Goal: Book appointment/travel/reservation

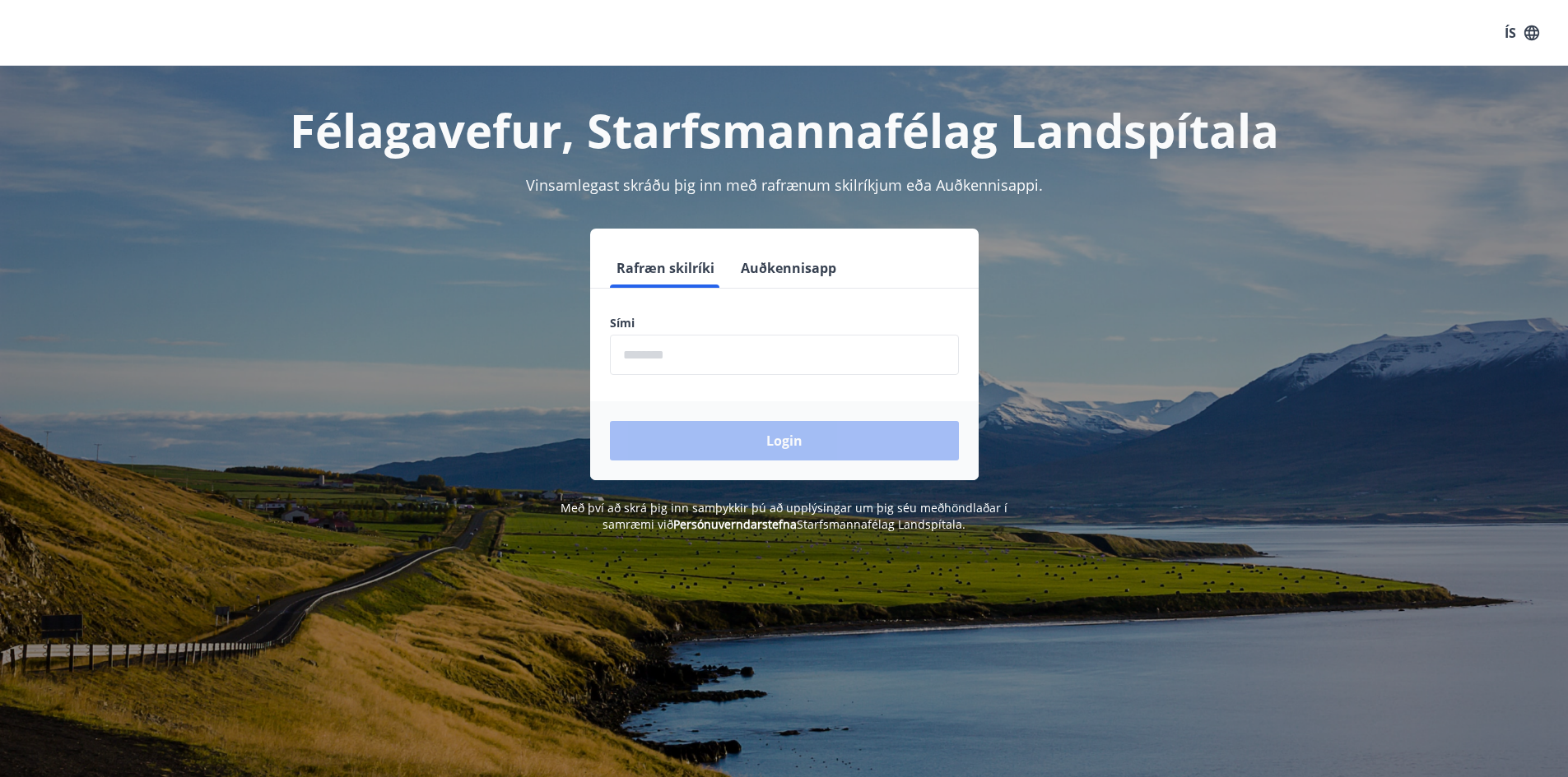
click at [717, 368] on input "phone" at bounding box center [784, 355] width 349 height 41
type input "********"
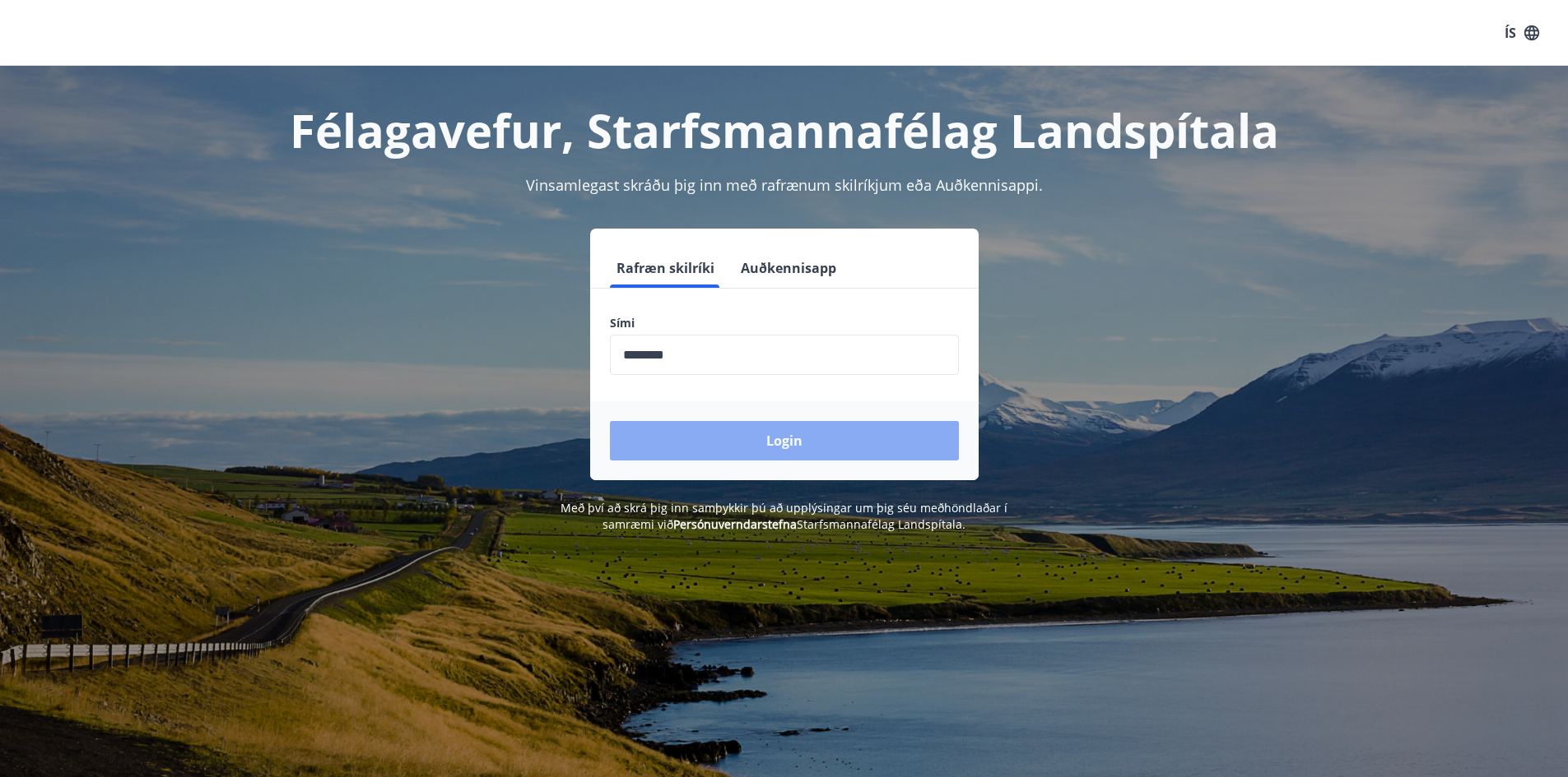
click at [765, 445] on button "Login" at bounding box center [784, 441] width 349 height 40
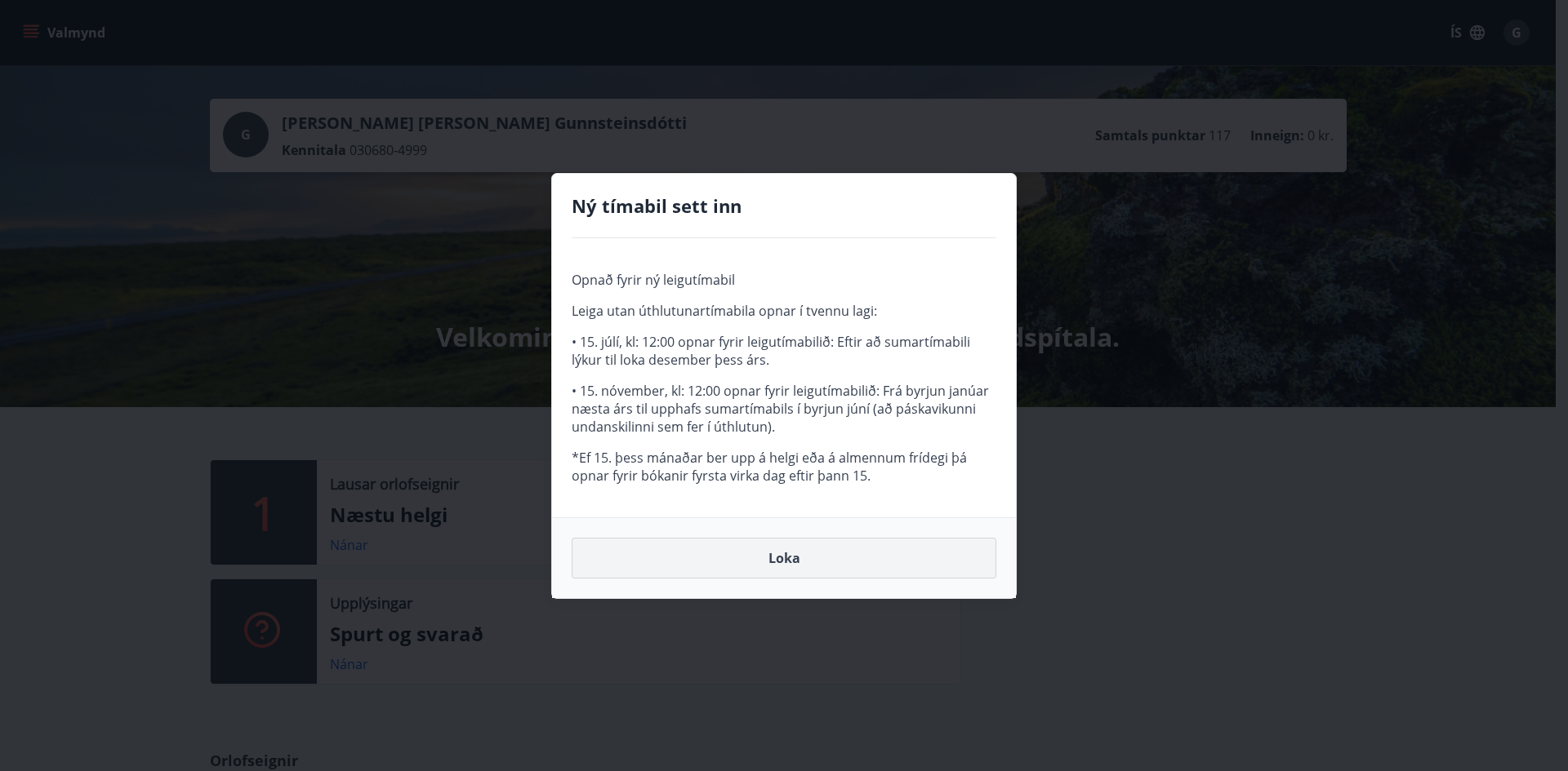
click at [813, 560] on button "Loka" at bounding box center [784, 559] width 425 height 41
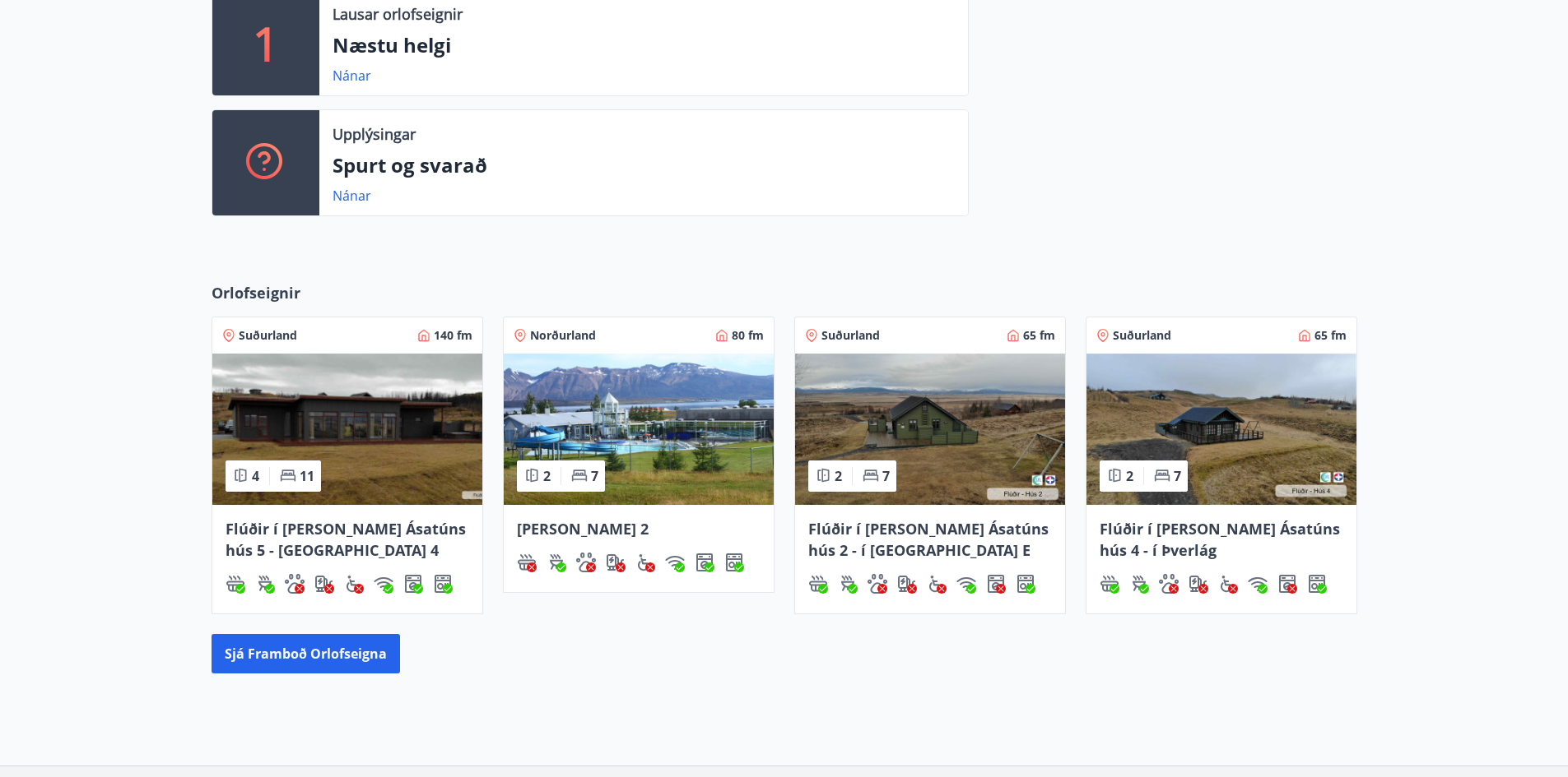
scroll to position [493, 0]
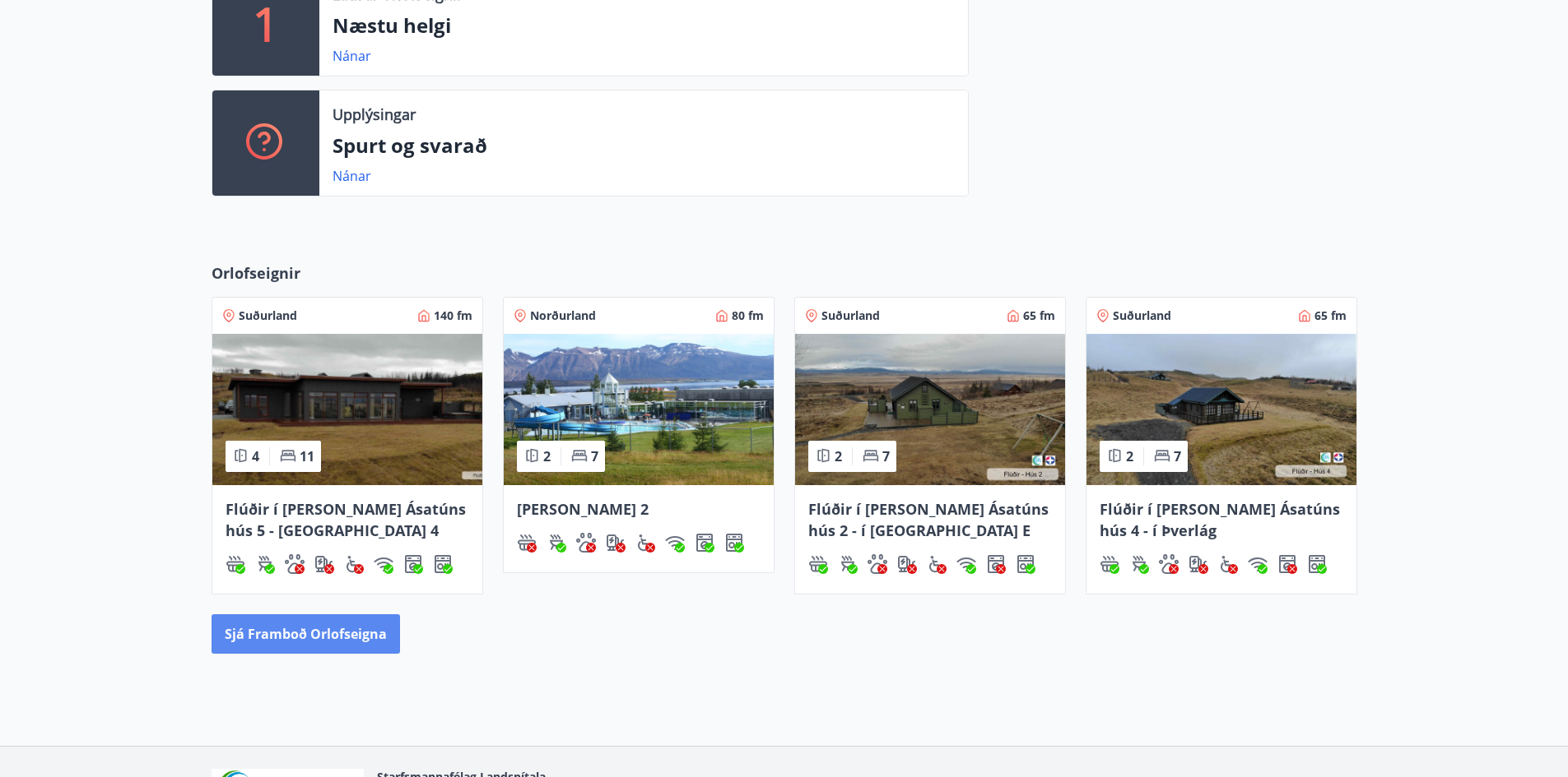
click at [297, 631] on button "Sjá framboð orlofseigna" at bounding box center [306, 635] width 189 height 40
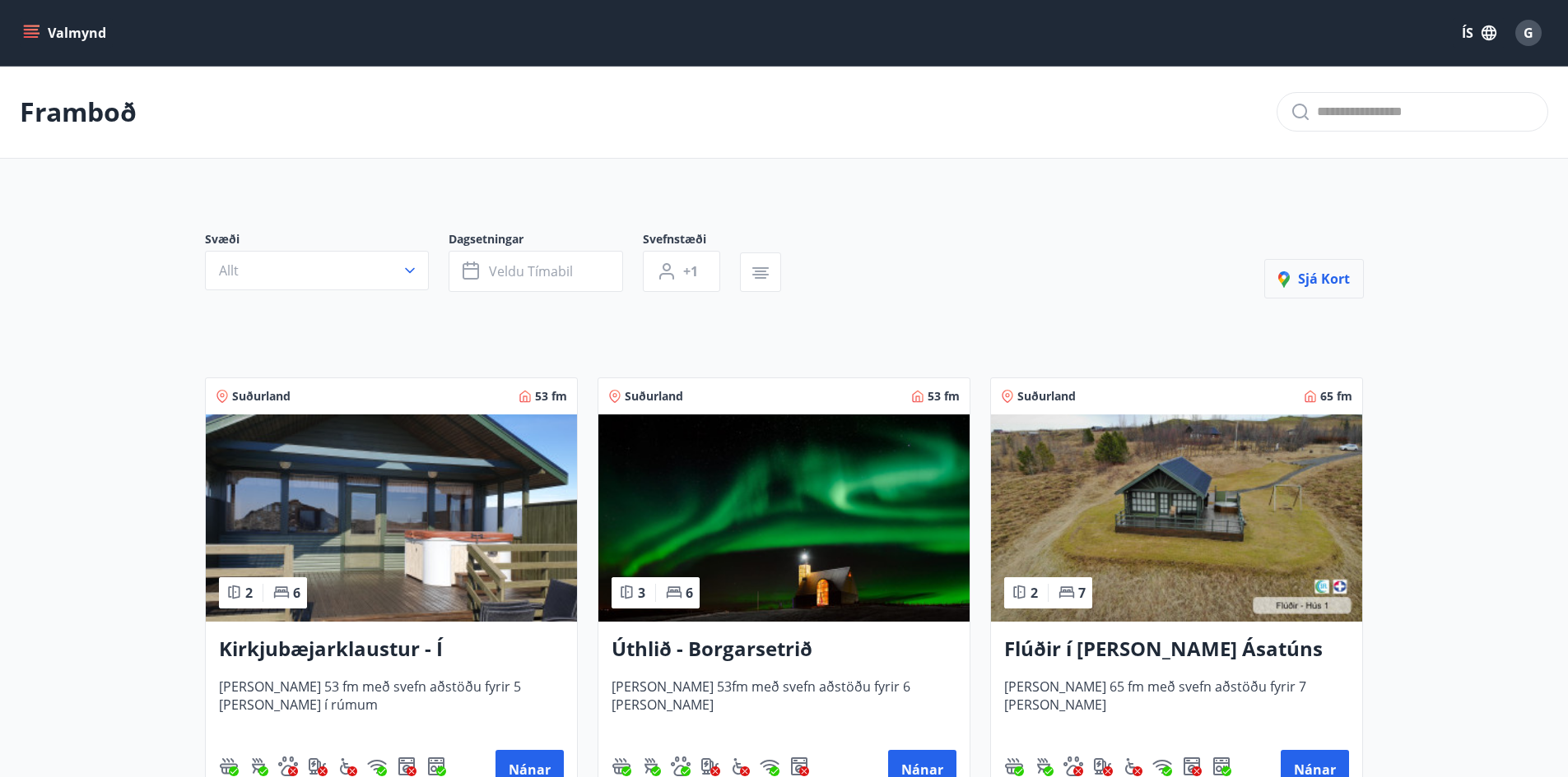
click at [1319, 273] on span "Sjá kort" at bounding box center [1314, 278] width 72 height 18
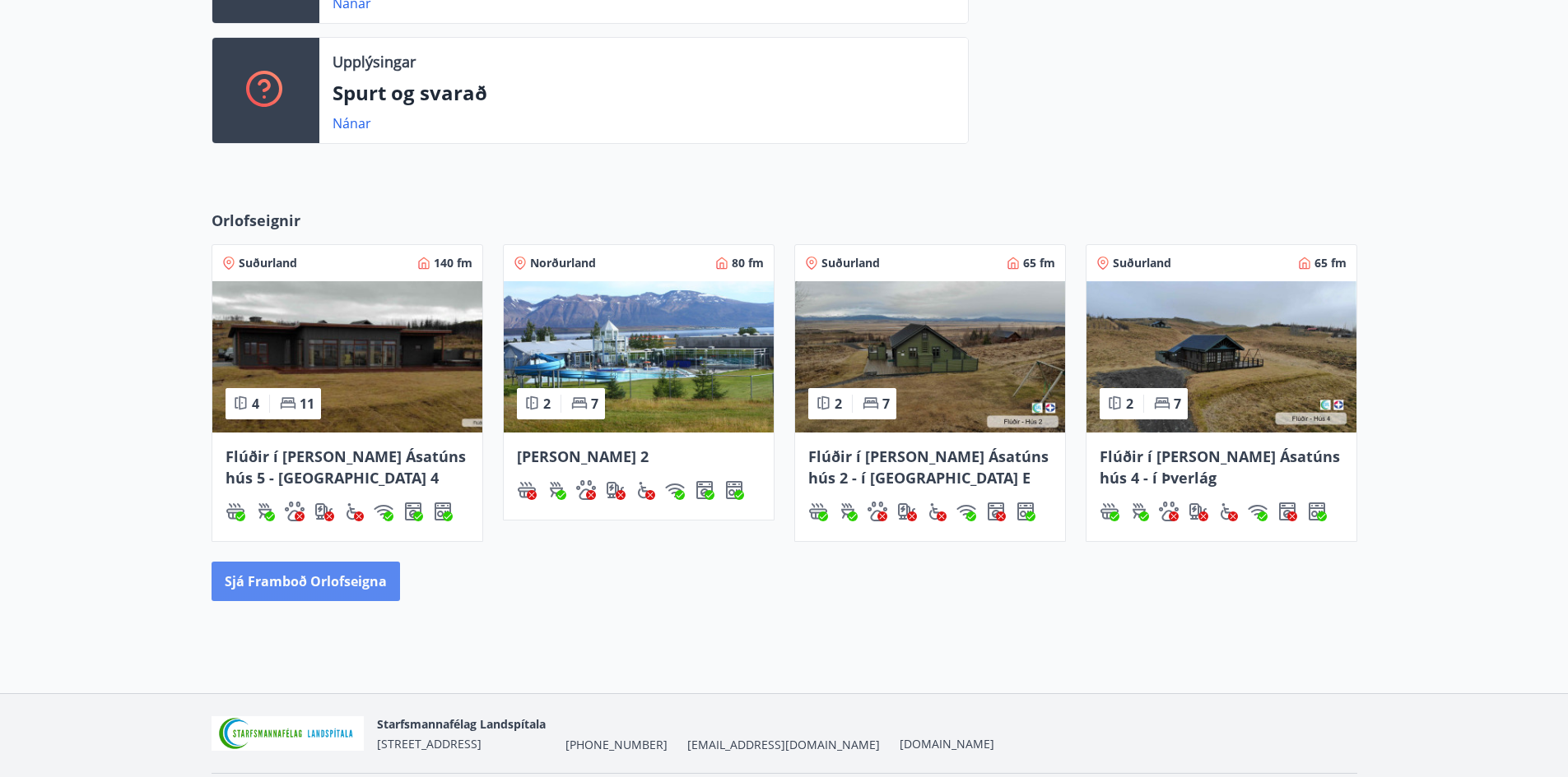
scroll to position [601, 0]
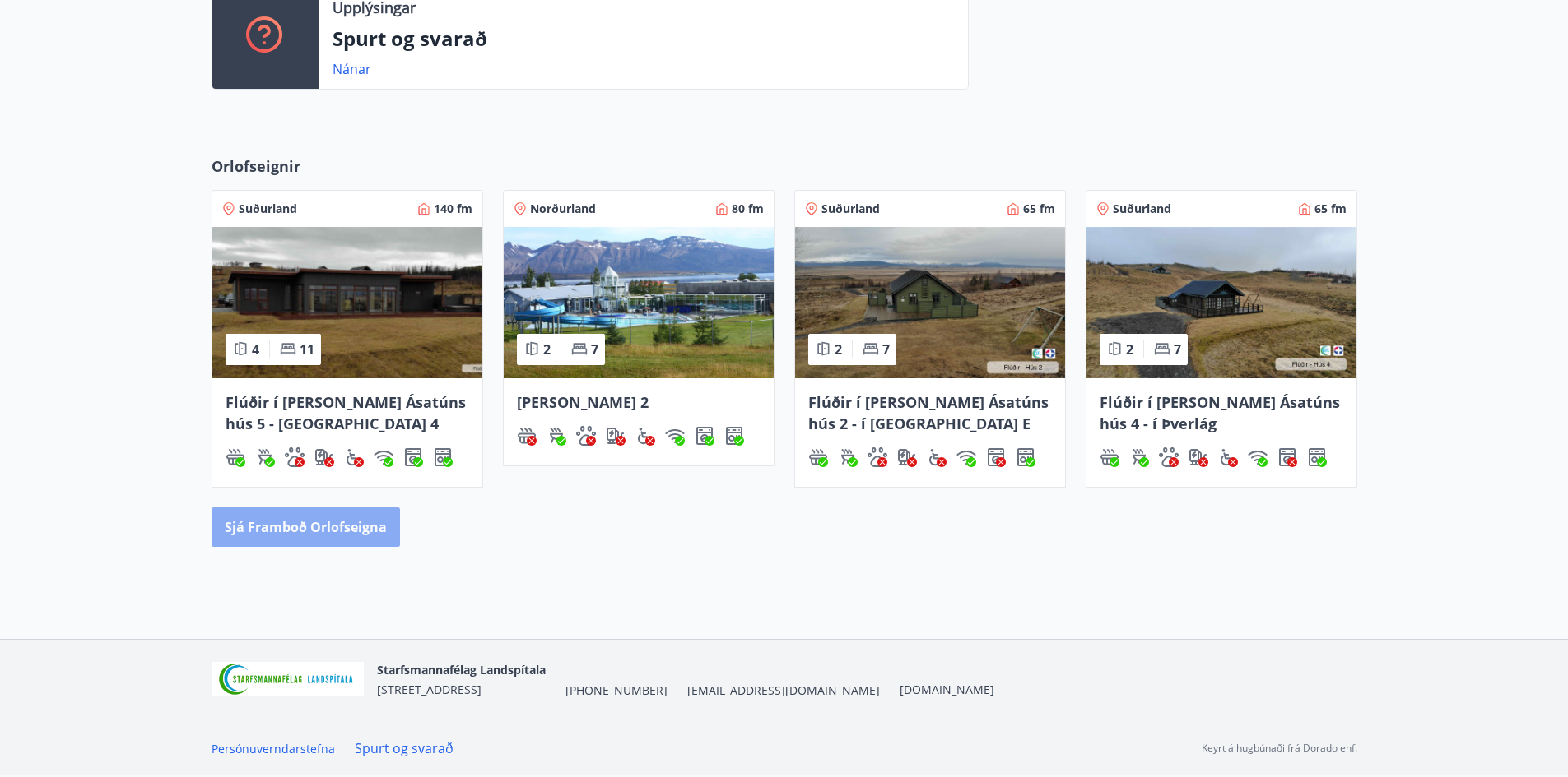
click at [320, 524] on button "Sjá framboð orlofseigna" at bounding box center [306, 527] width 189 height 40
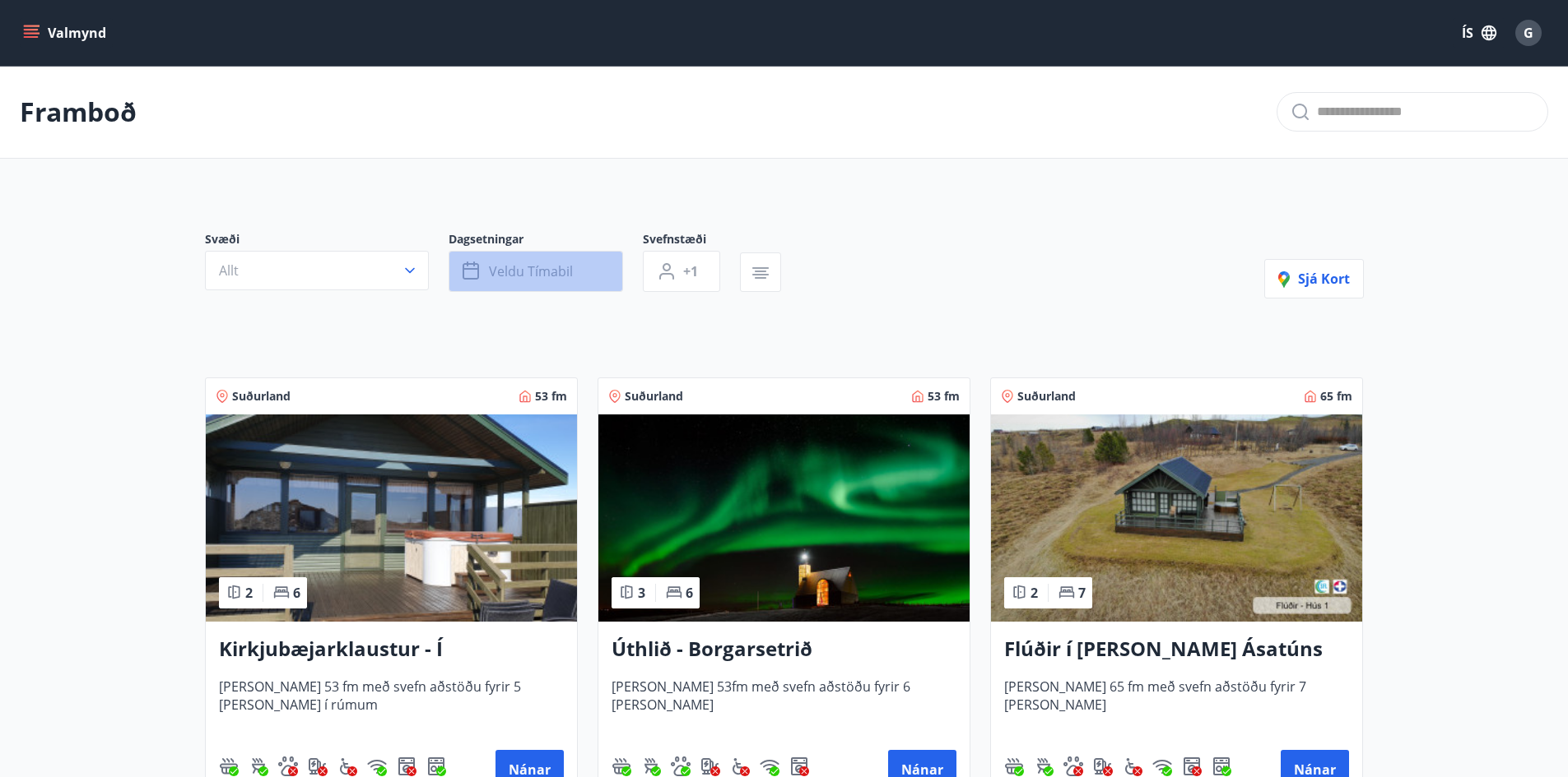
click at [586, 273] on button "Veldu tímabil" at bounding box center [535, 272] width 175 height 41
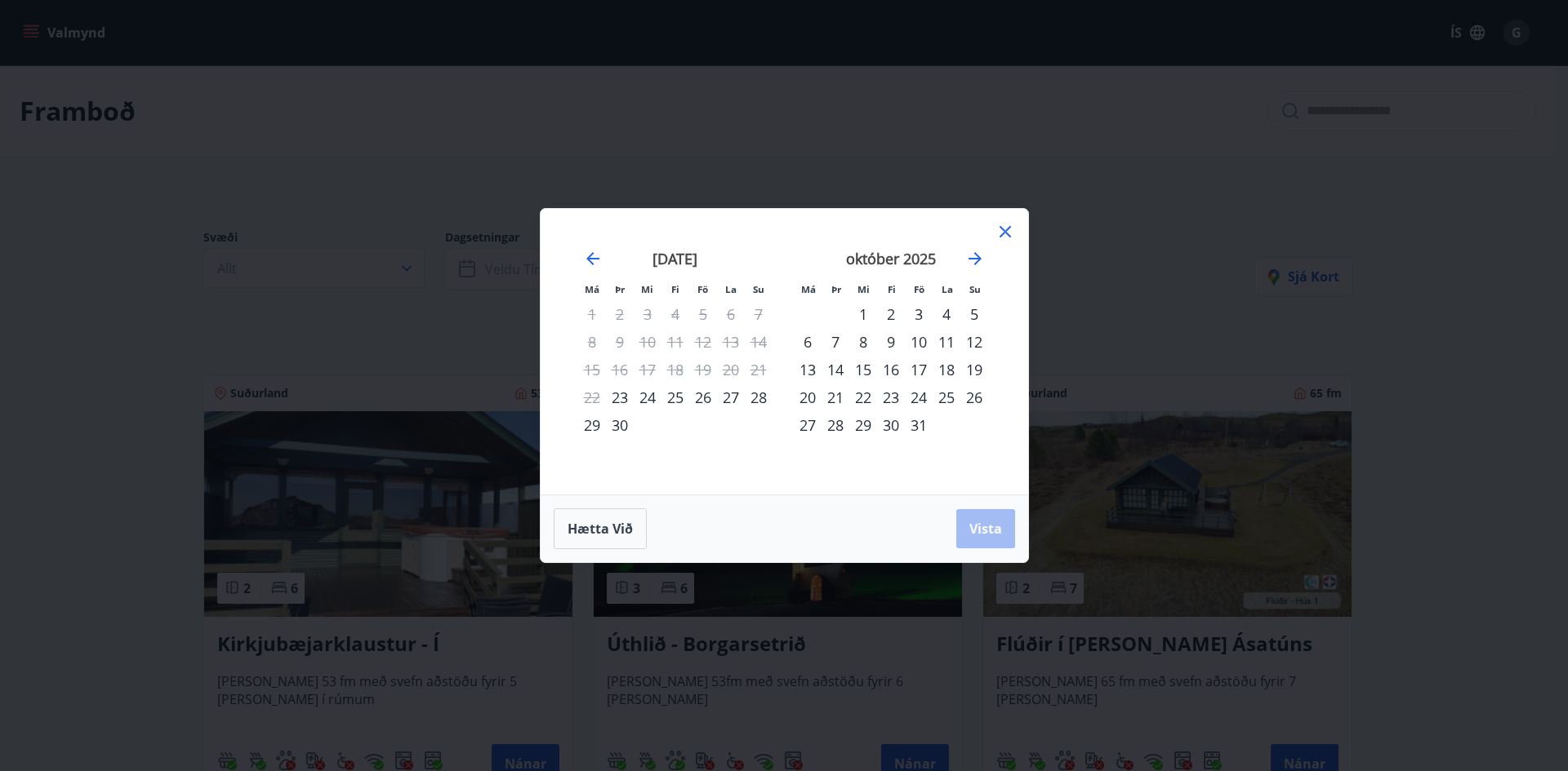
click at [1004, 236] on icon at bounding box center [1004, 231] width 20 height 20
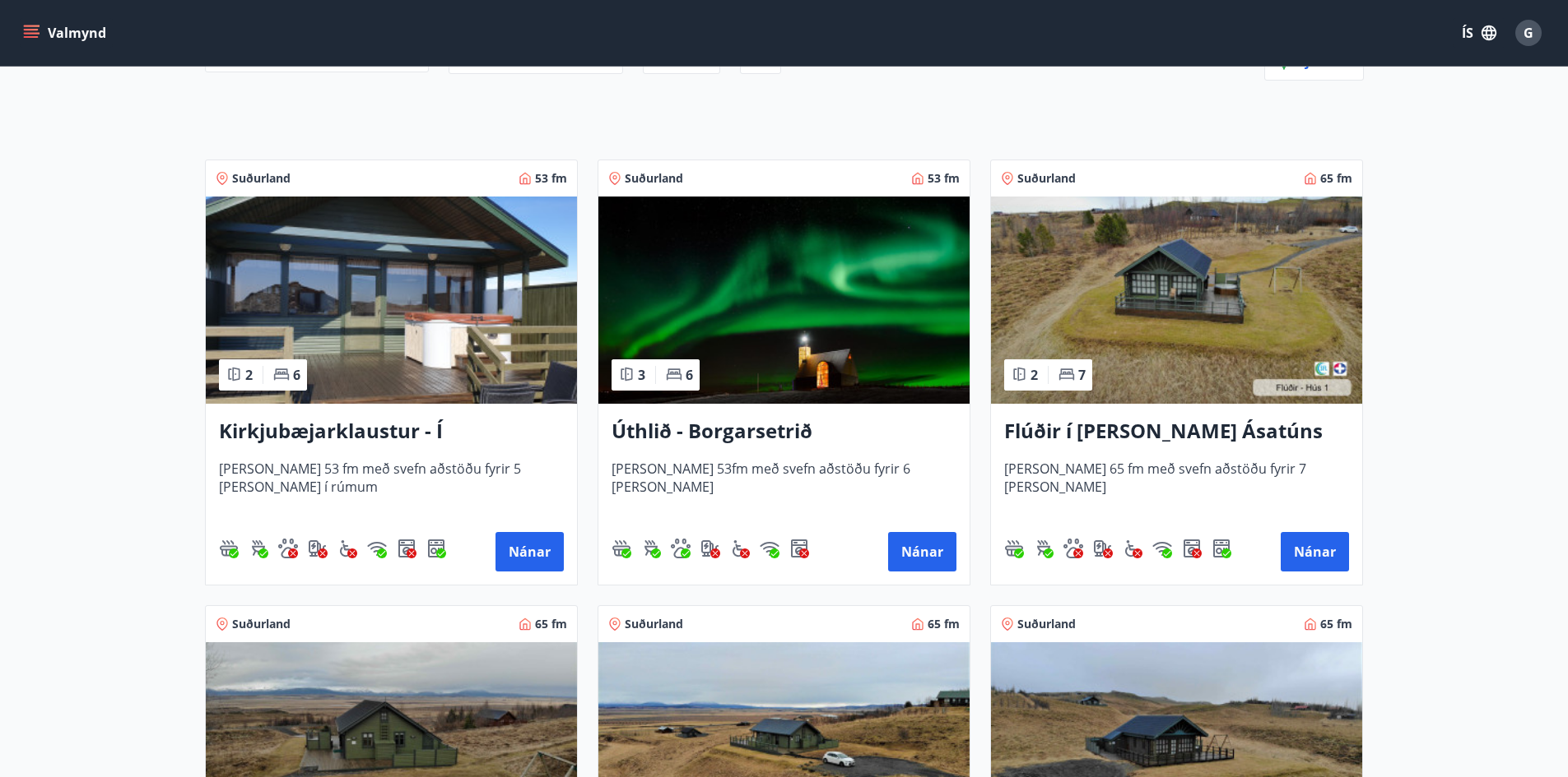
scroll to position [247, 0]
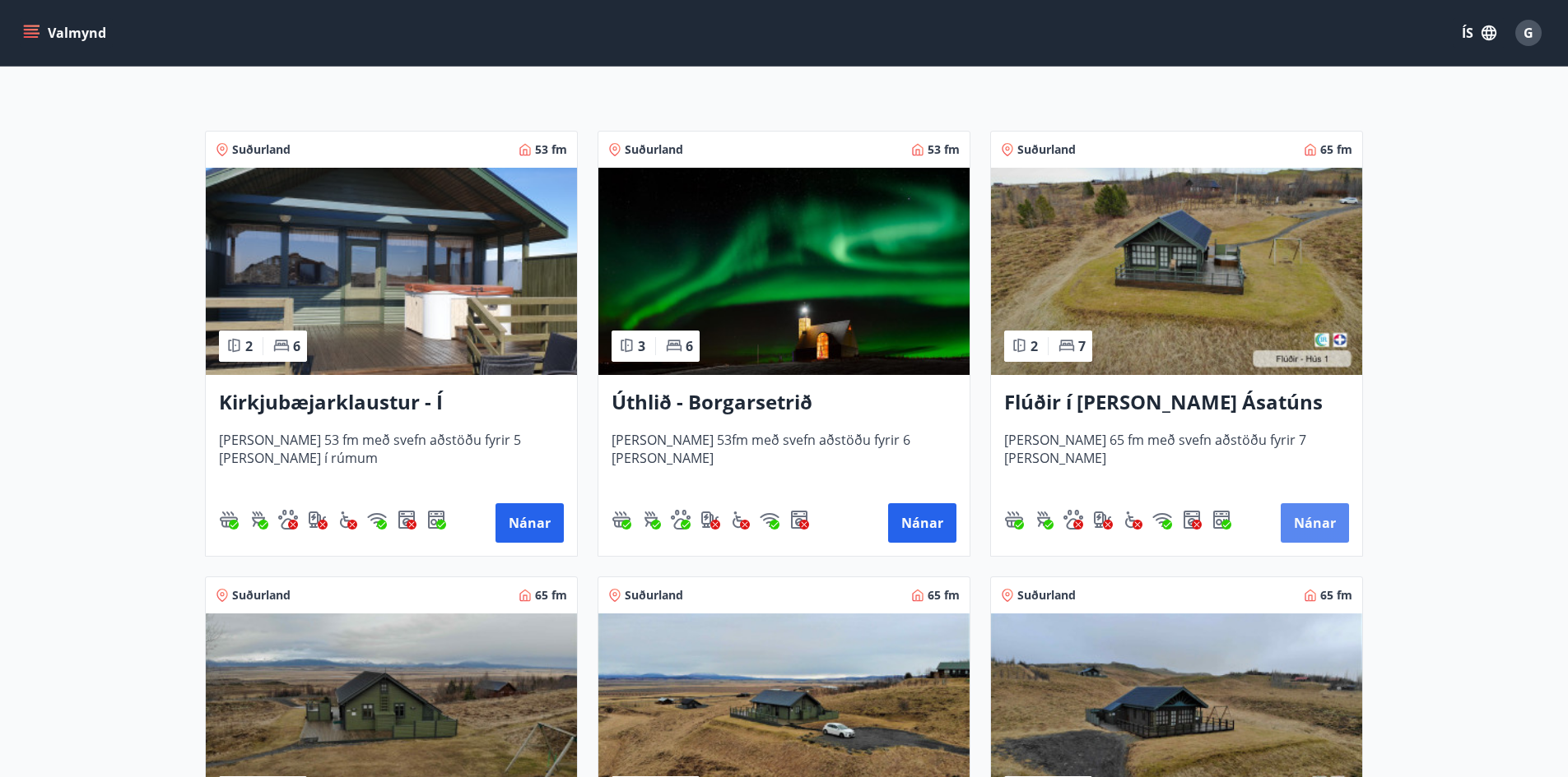
click at [1307, 527] on button "Nánar" at bounding box center [1314, 523] width 68 height 40
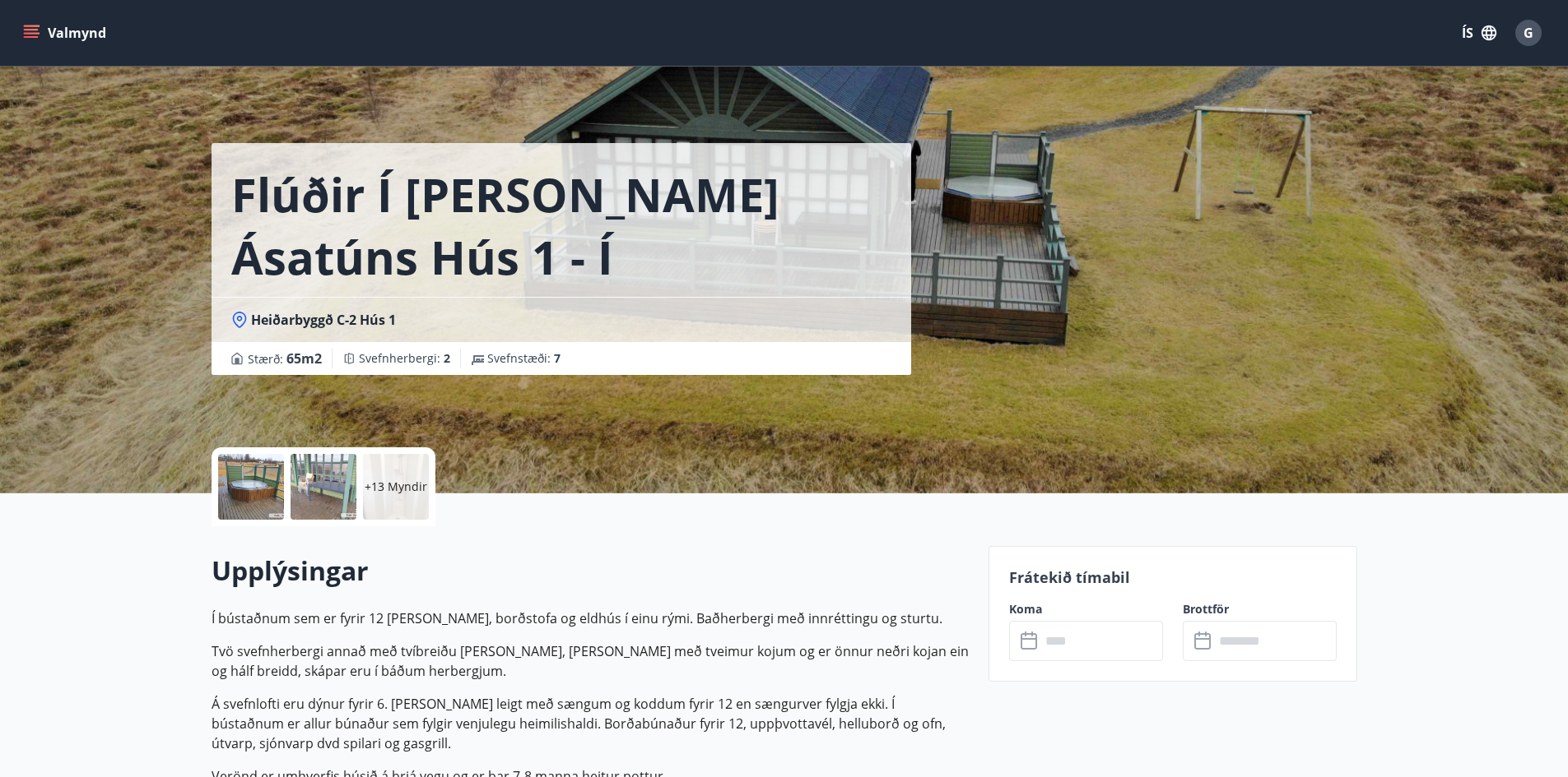
click at [1076, 638] on input "text" at bounding box center [1101, 641] width 123 height 41
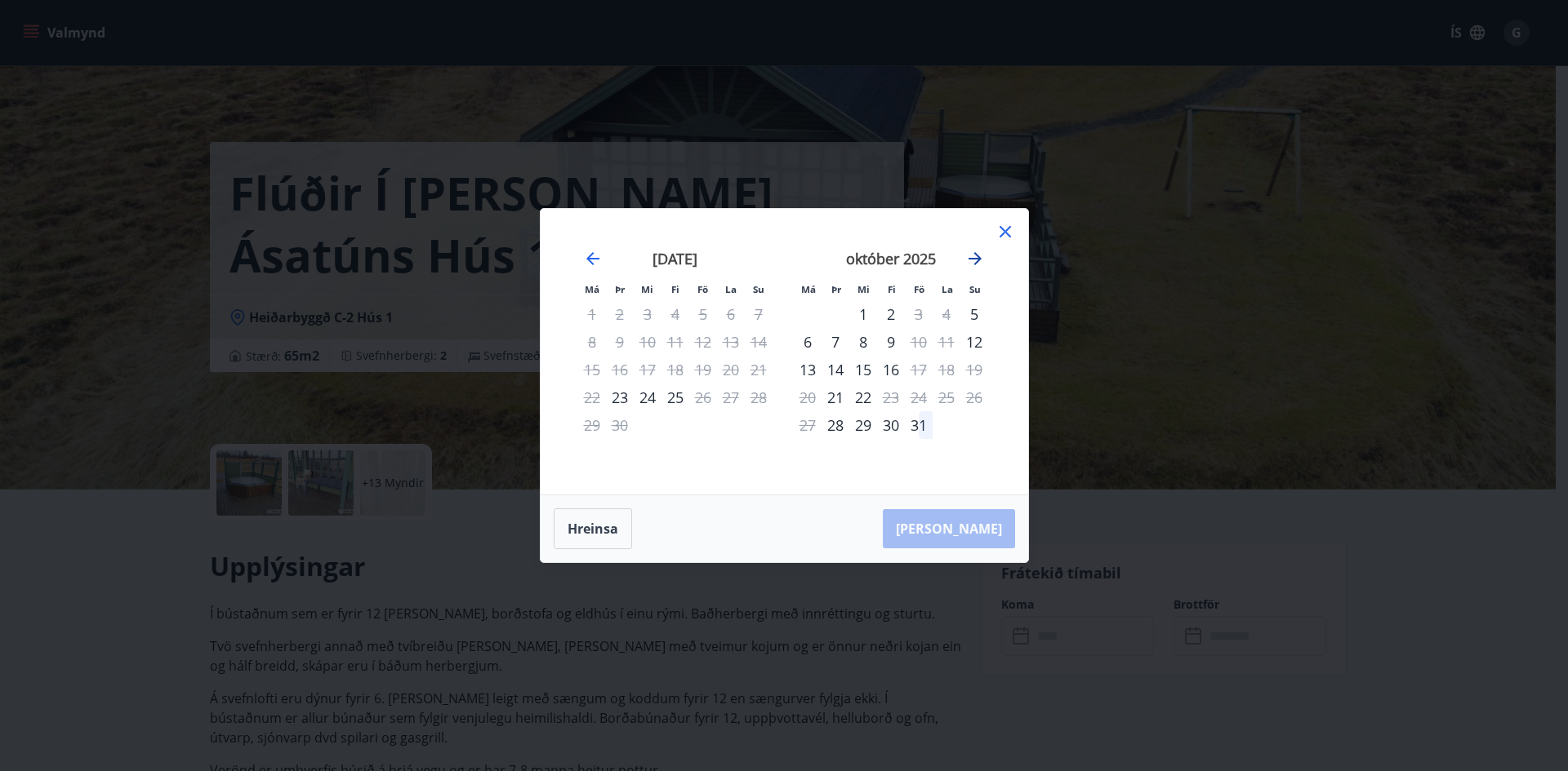
click at [975, 259] on icon "Move forward to switch to the next month." at bounding box center [975, 259] width 13 height 13
click at [979, 253] on icon "Move forward to switch to the next month." at bounding box center [975, 258] width 20 height 20
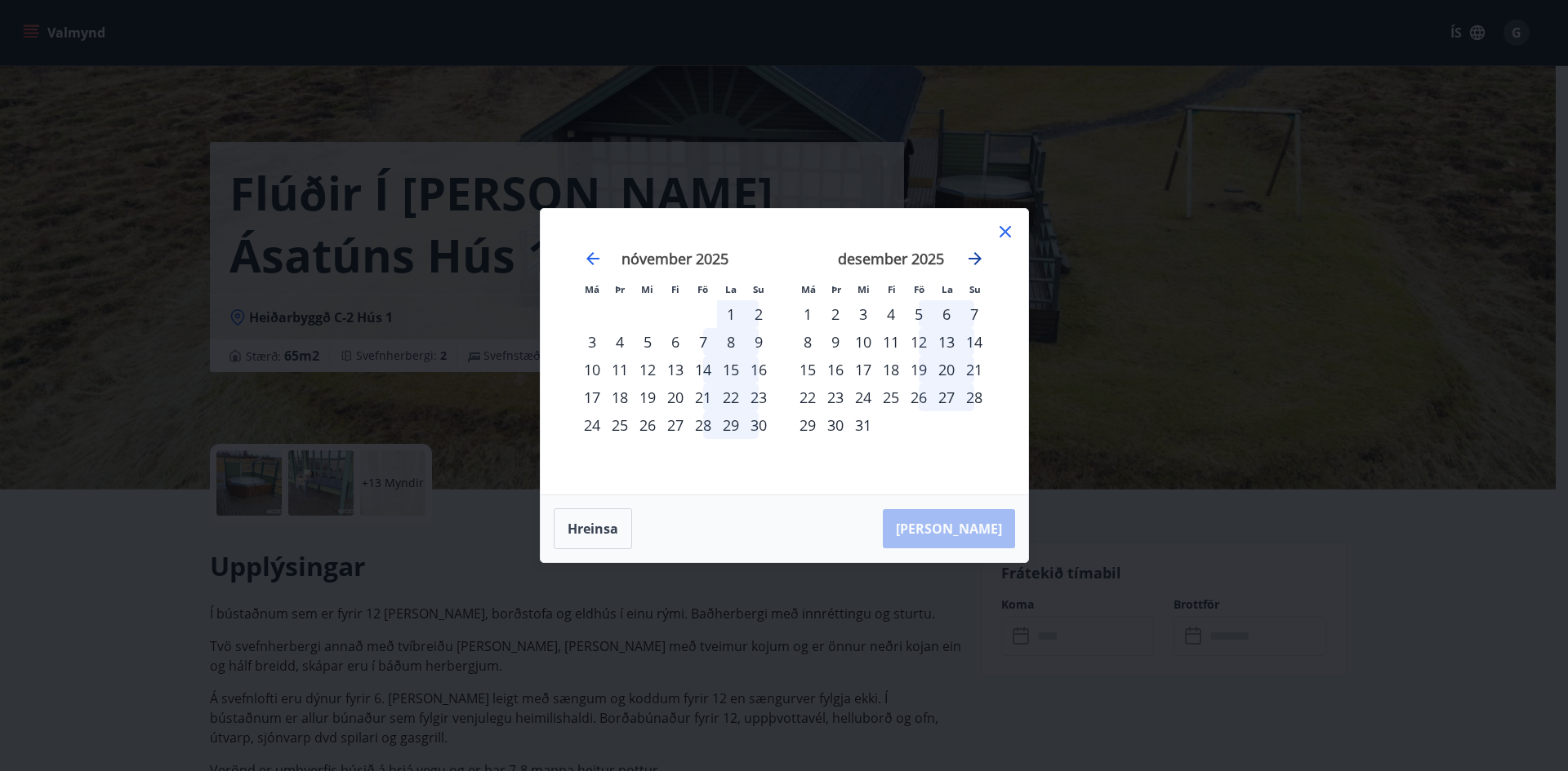
click at [975, 262] on icon "Move forward to switch to the next month." at bounding box center [975, 259] width 13 height 13
click at [597, 258] on icon "Move backward to switch to the previous month." at bounding box center [593, 259] width 13 height 13
click at [1006, 226] on icon at bounding box center [1004, 231] width 20 height 20
